Goal: Check status: Check status

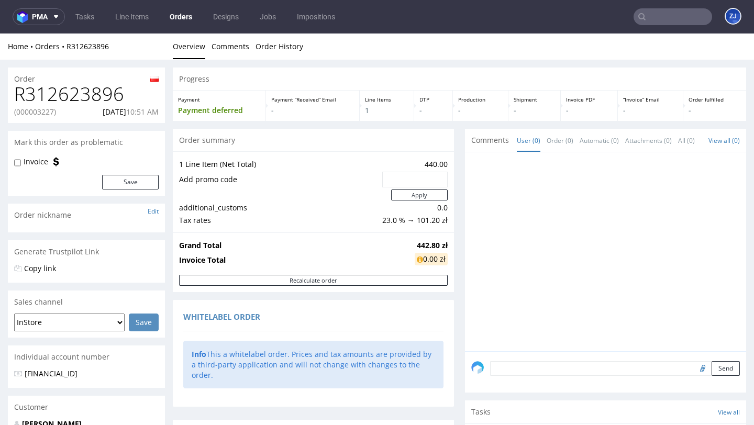
scroll to position [306, 0]
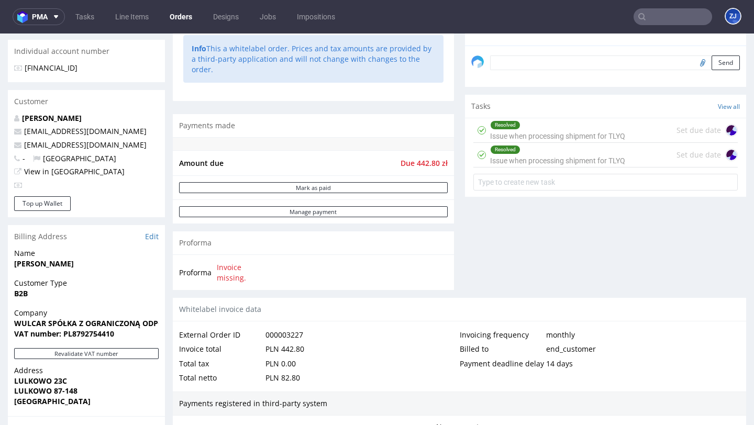
click at [178, 12] on link "Orders" at bounding box center [180, 16] width 35 height 17
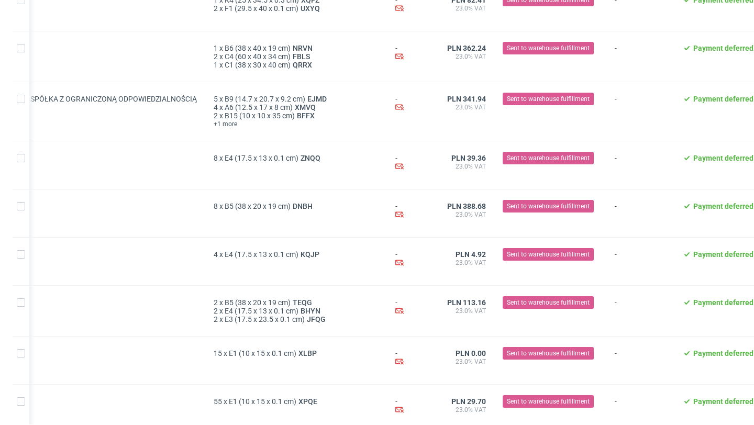
scroll to position [1195, 0]
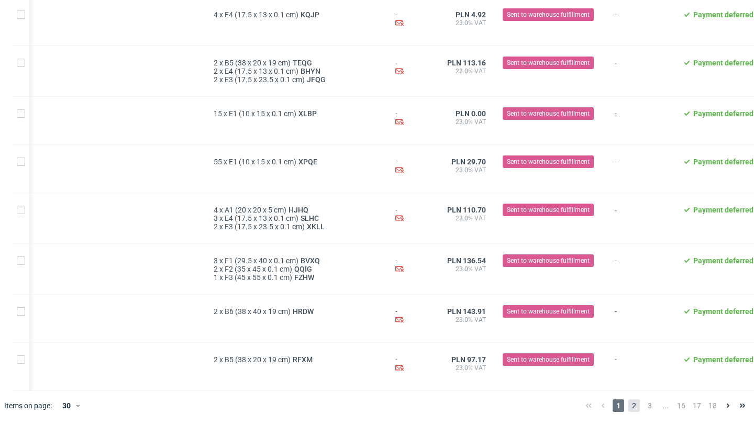
click at [628, 410] on span "2" at bounding box center [634, 405] width 12 height 13
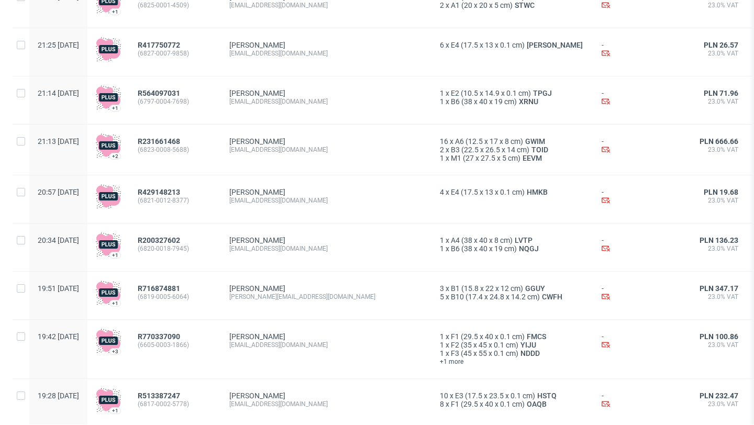
scroll to position [1221, 0]
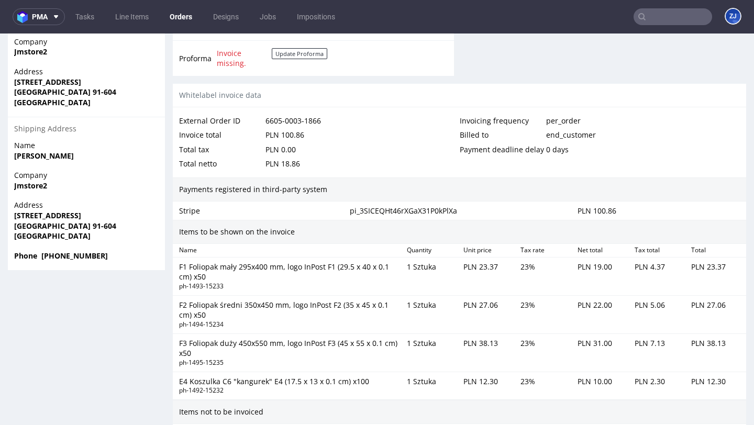
scroll to position [838, 0]
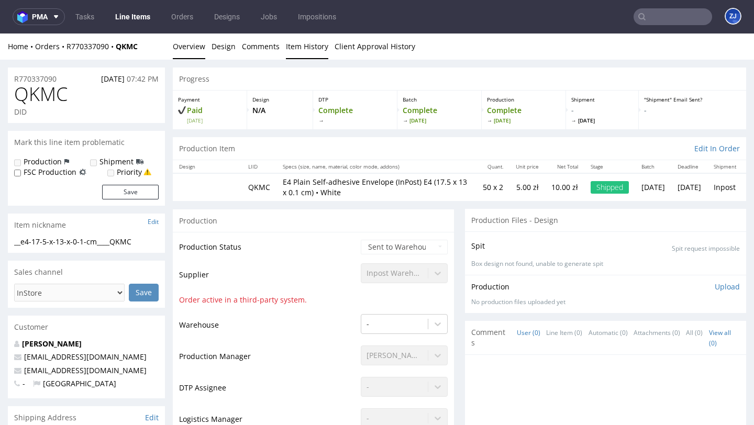
click at [299, 52] on link "Item History" at bounding box center [307, 47] width 42 height 26
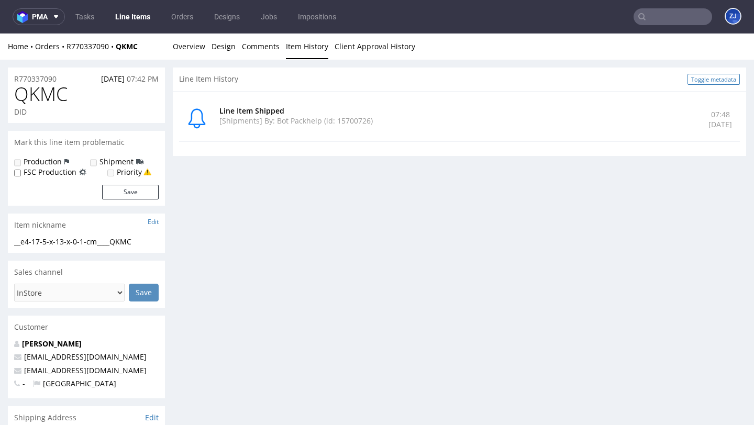
click at [691, 81] on link "Toggle metadata" at bounding box center [713, 79] width 52 height 11
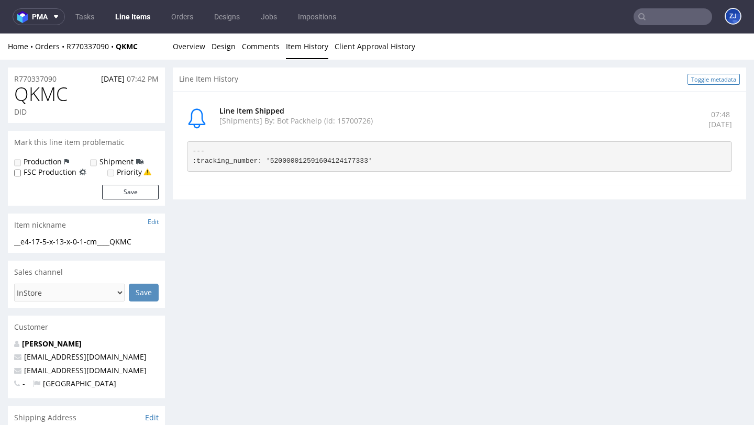
click at [691, 81] on link "Toggle metadata" at bounding box center [713, 79] width 52 height 11
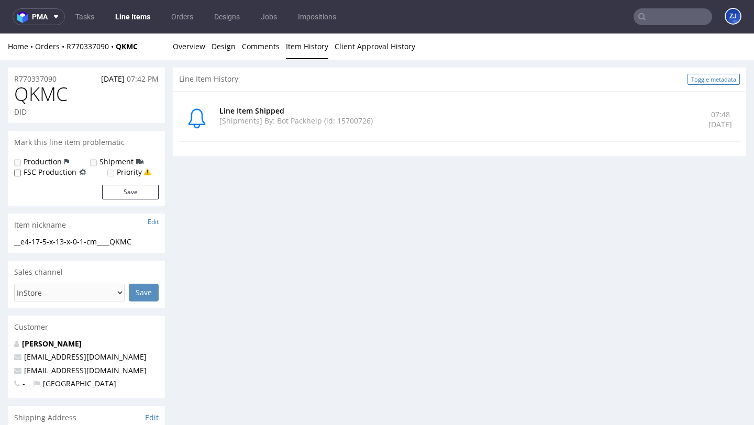
click at [708, 84] on link "Toggle metadata" at bounding box center [713, 79] width 52 height 11
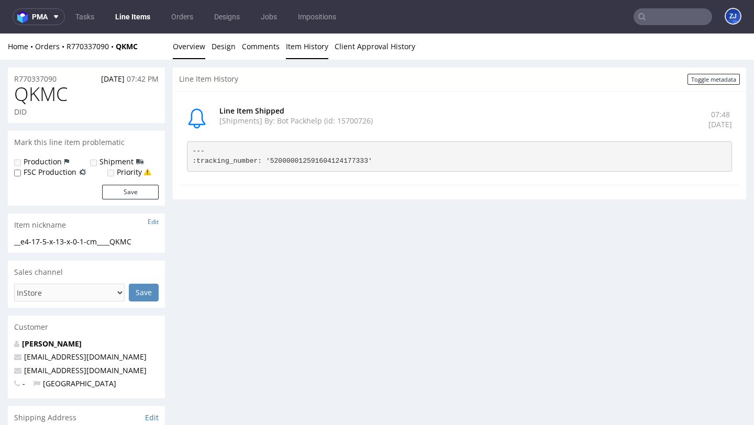
click at [192, 49] on link "Overview" at bounding box center [189, 47] width 32 height 26
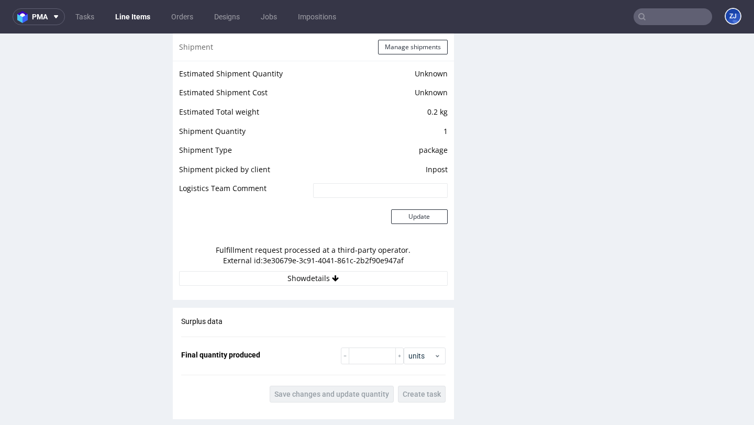
scroll to position [887, 0]
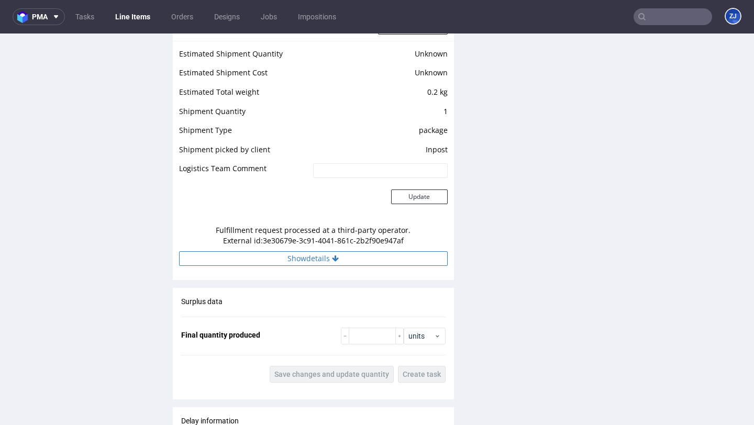
click at [287, 261] on button "Show details" at bounding box center [313, 258] width 269 height 15
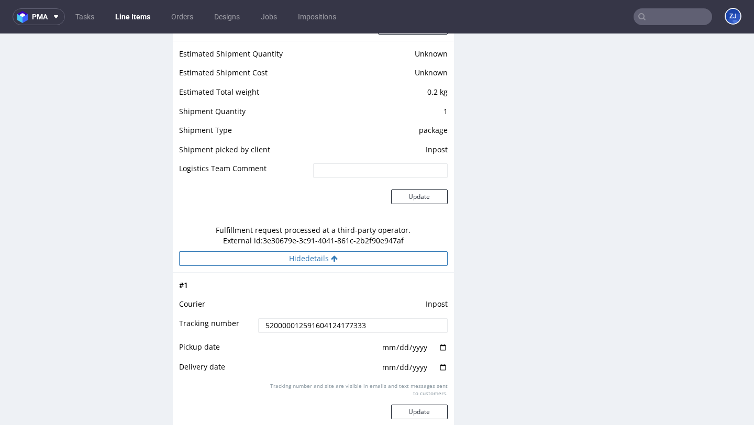
click at [287, 261] on button "Hide details" at bounding box center [313, 258] width 269 height 15
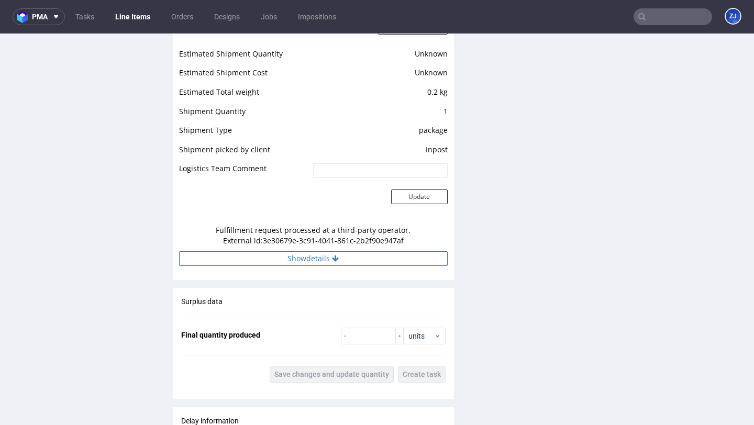
click at [287, 261] on button "Show details" at bounding box center [313, 258] width 269 height 15
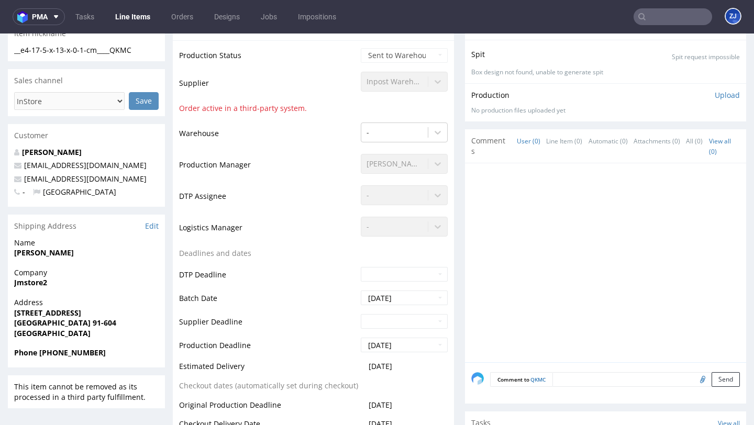
scroll to position [0, 0]
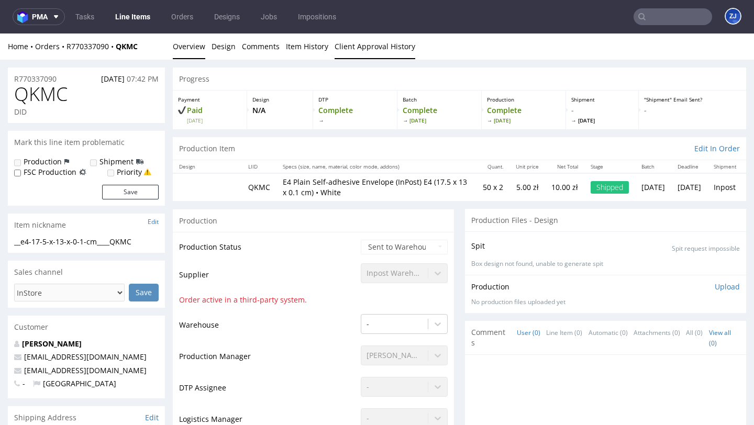
click at [367, 43] on link "Client Approval History" at bounding box center [374, 47] width 81 height 26
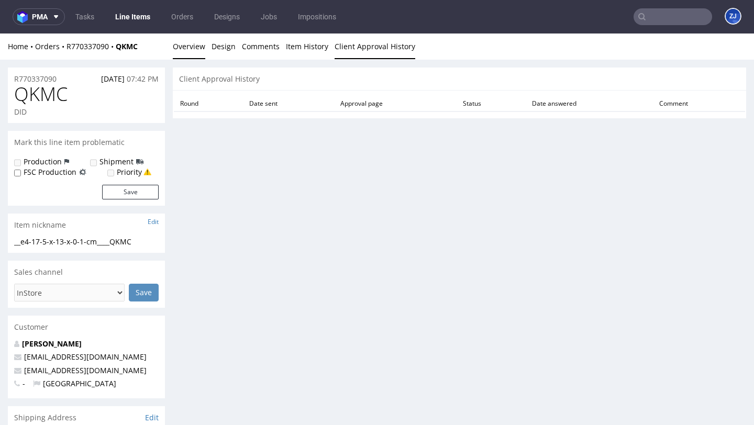
click at [200, 47] on link "Overview" at bounding box center [189, 47] width 32 height 26
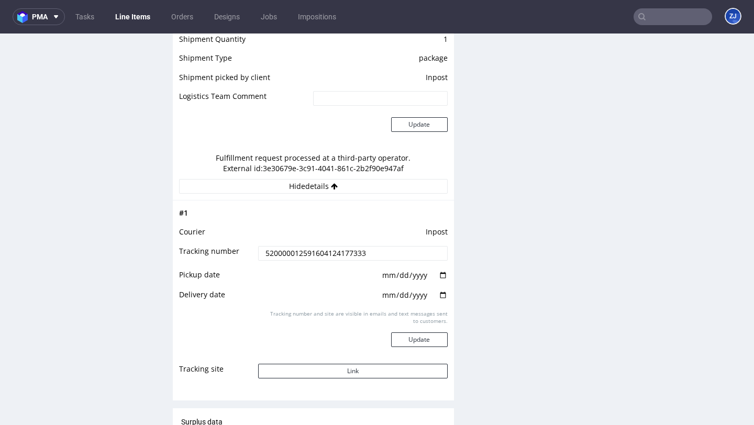
scroll to position [1063, 0]
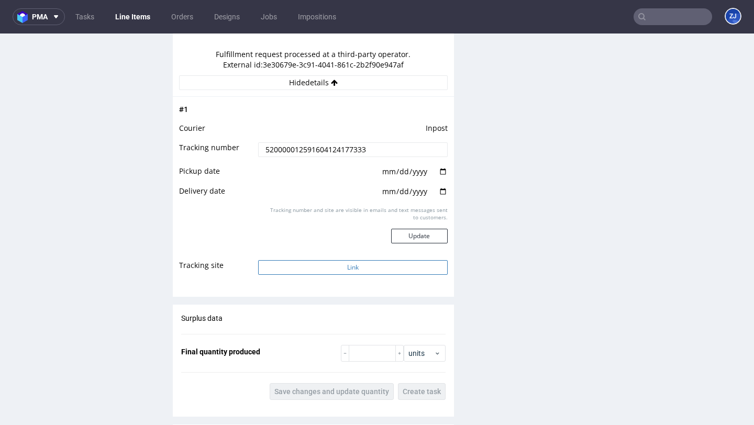
click at [324, 264] on button "Link" at bounding box center [352, 267] width 189 height 15
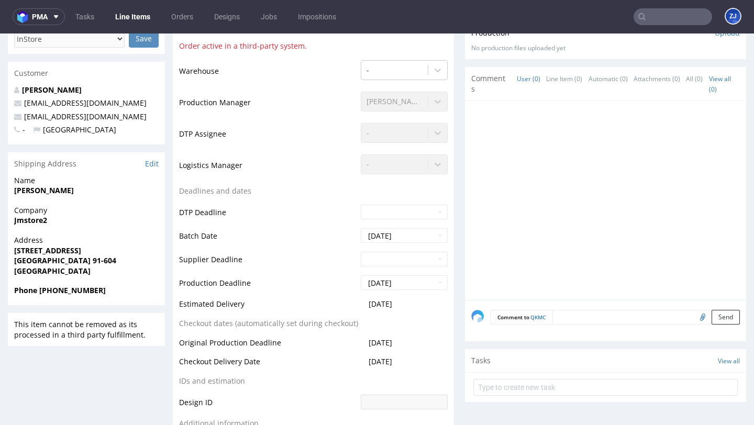
scroll to position [0, 0]
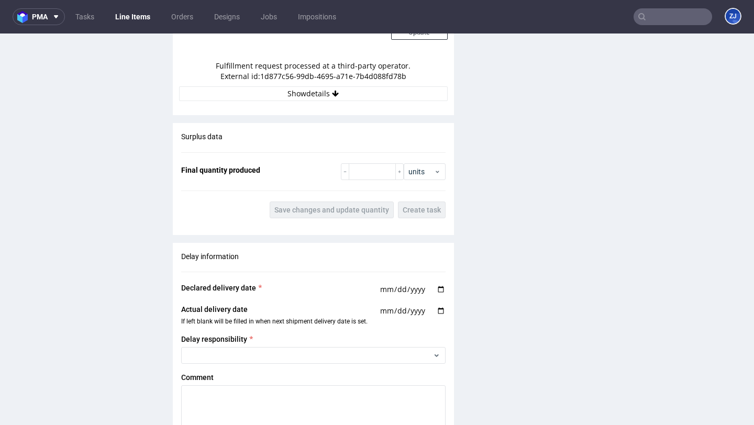
scroll to position [1072, 0]
click at [359, 89] on button "Show details" at bounding box center [313, 92] width 269 height 15
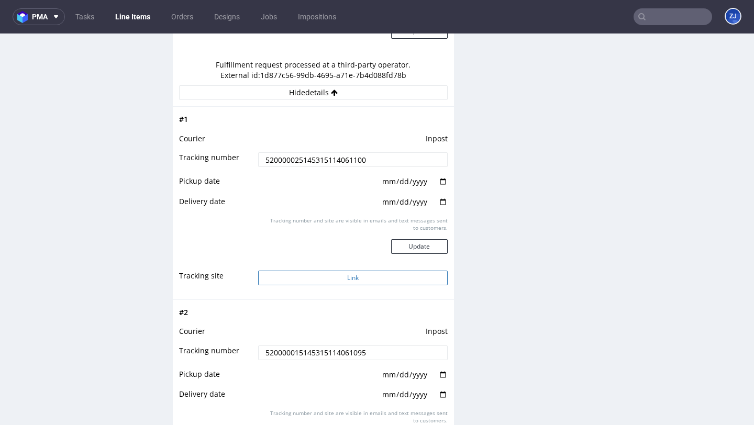
click at [371, 281] on button "Link" at bounding box center [352, 278] width 189 height 15
click at [345, 155] on input "520000025145315114061100" at bounding box center [352, 159] width 189 height 15
click at [328, 350] on input "520000015145315114061095" at bounding box center [352, 352] width 189 height 15
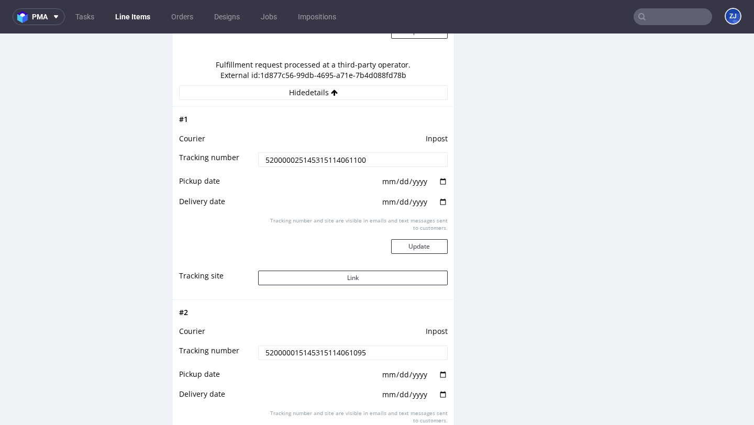
click at [328, 350] on input "520000015145315114061095" at bounding box center [352, 352] width 189 height 15
click at [134, 285] on div "R998920038 14.10.2025 07:28 AM PQQN DID Mark this line item problematic Product…" at bounding box center [86, 99] width 157 height 2206
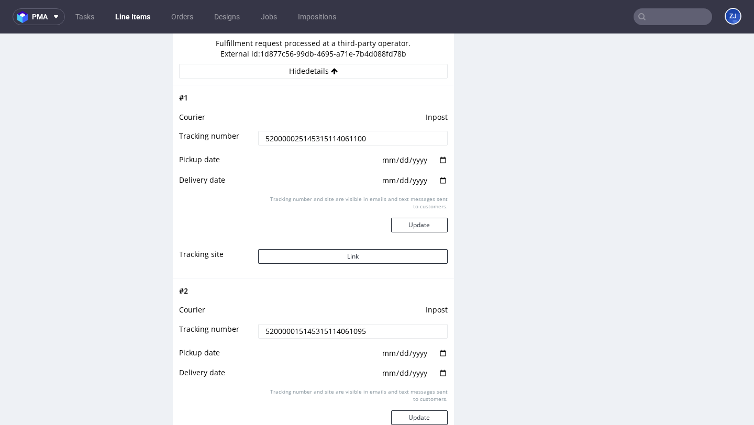
scroll to position [1088, 0]
